Goal: Task Accomplishment & Management: Use online tool/utility

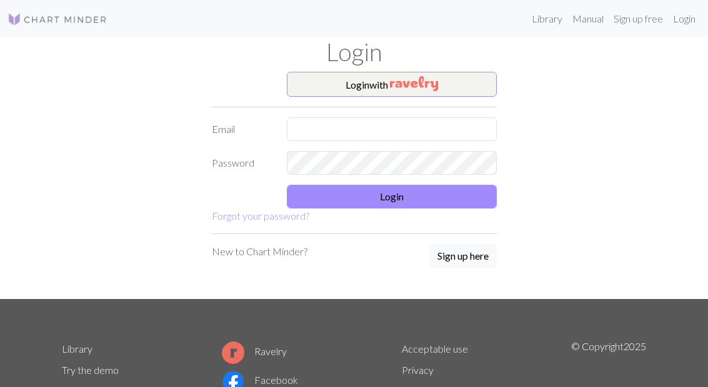
click at [419, 137] on input "text" at bounding box center [392, 129] width 210 height 24
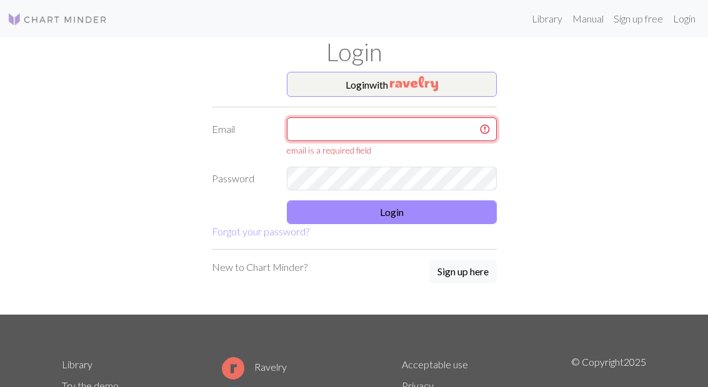
type input "[EMAIL_ADDRESS][DOMAIN_NAME]"
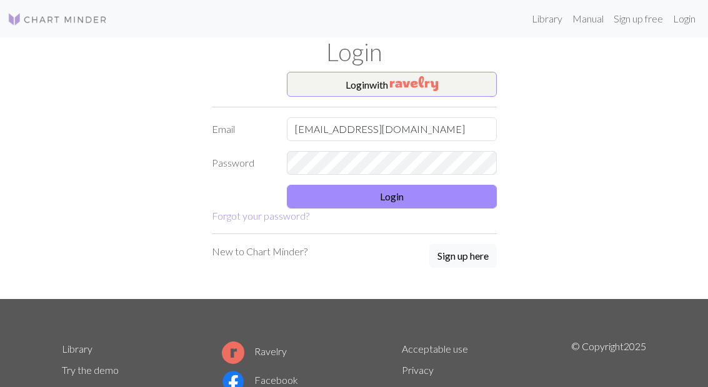
click at [449, 206] on button "Login" at bounding box center [392, 197] width 210 height 24
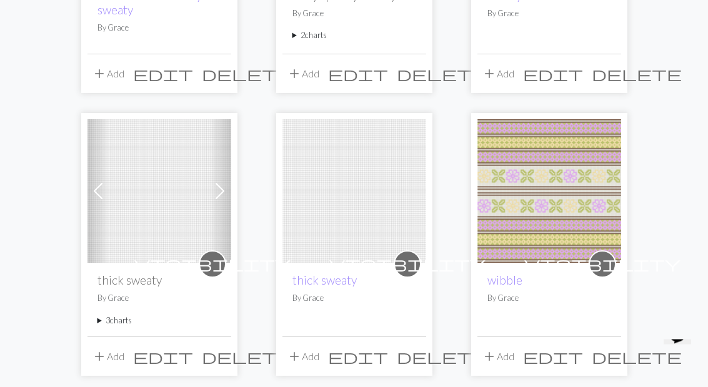
scroll to position [335, 0]
click at [222, 187] on span at bounding box center [220, 191] width 20 height 20
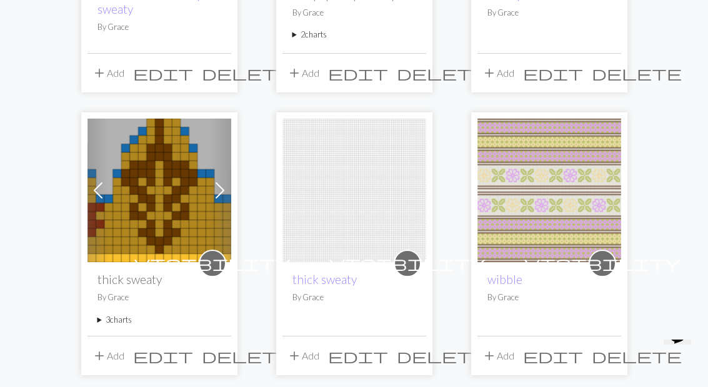
click at [229, 189] on span at bounding box center [220, 191] width 20 height 20
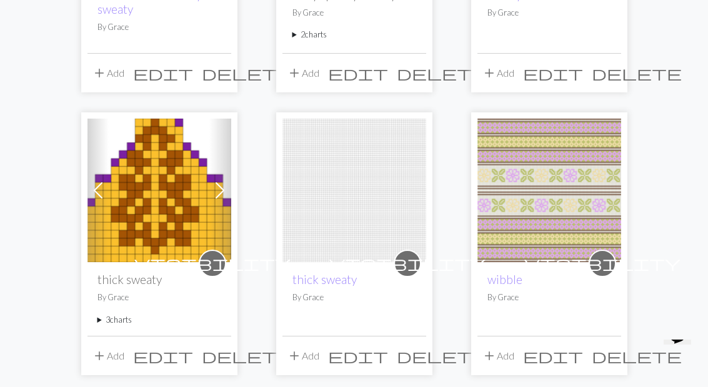
click at [114, 325] on summary "3 charts" at bounding box center [159, 320] width 124 height 12
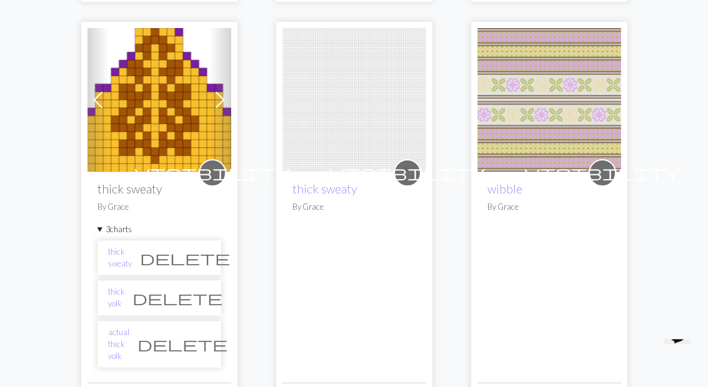
click at [129, 337] on link "actual thick yolk" at bounding box center [118, 345] width 21 height 36
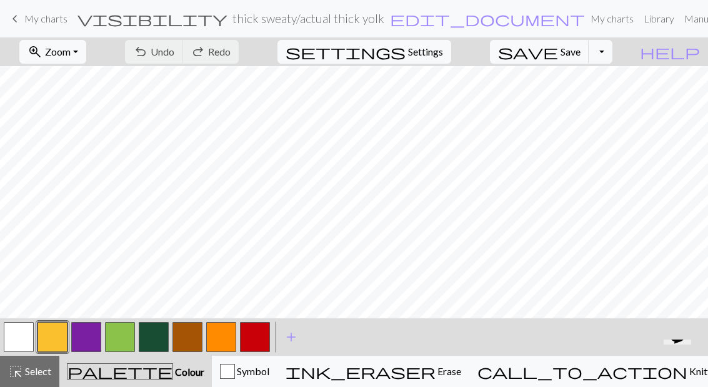
click at [86, 56] on button "zoom_in Zoom Zoom" at bounding box center [52, 52] width 67 height 24
click at [116, 84] on button "Fit all" at bounding box center [69, 79] width 99 height 20
click at [705, 57] on button "help Show me around" at bounding box center [670, 52] width 76 height 24
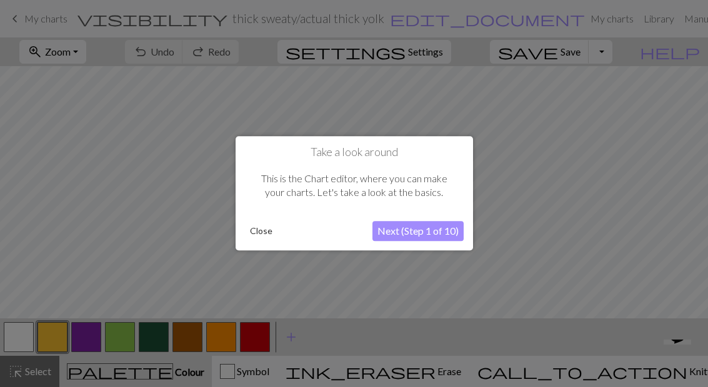
click at [259, 224] on button "Close" at bounding box center [261, 231] width 32 height 19
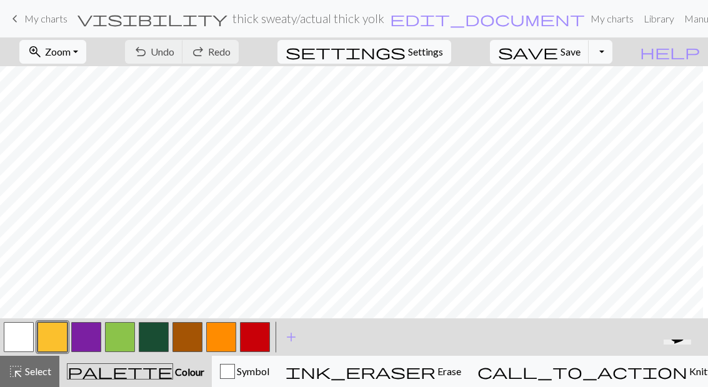
scroll to position [0, 168]
